Goal: Transaction & Acquisition: Subscribe to service/newsletter

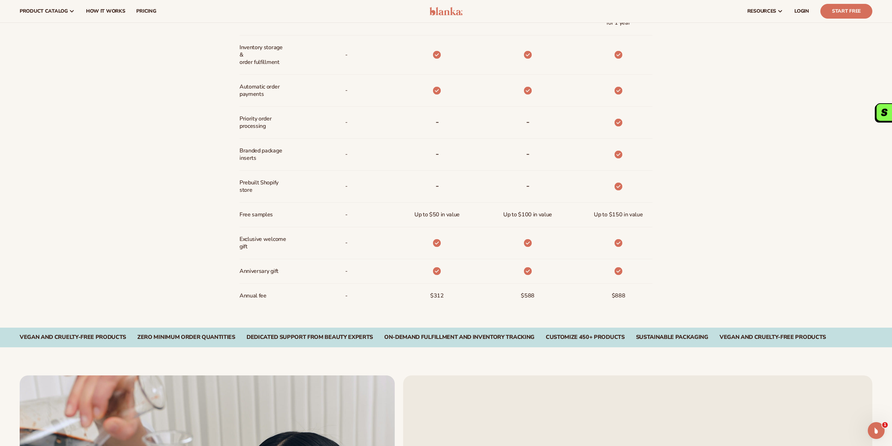
scroll to position [503, 0]
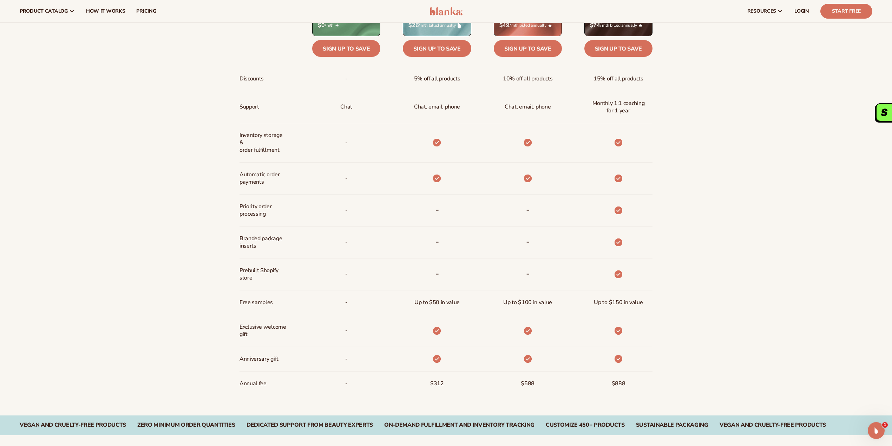
scroll to position [328, 0]
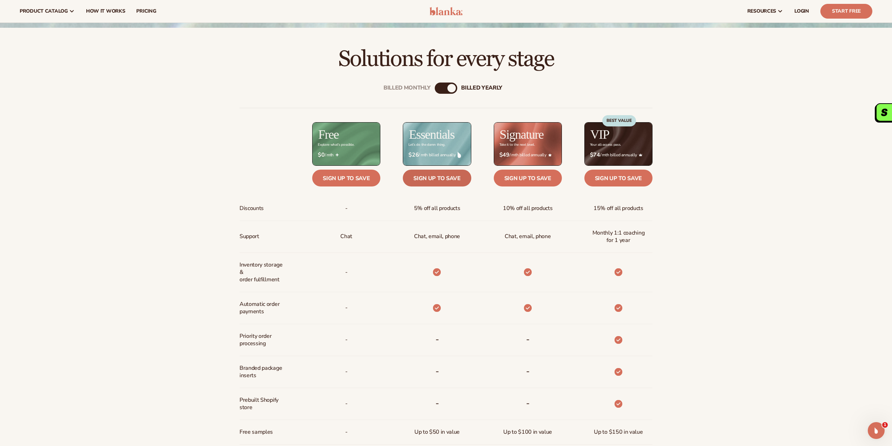
click at [435, 178] on link "Sign up to save" at bounding box center [437, 178] width 68 height 17
